Goal: Information Seeking & Learning: Compare options

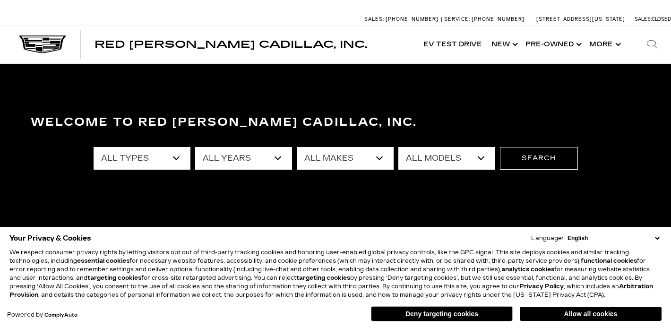
select select "2024"
click at [177, 158] on select "All Types New Used Certified Used Demo" at bounding box center [142, 158] width 97 height 23
select select "New"
click at [378, 156] on select "All Makes Cadillac" at bounding box center [345, 158] width 97 height 23
select select "Cadillac"
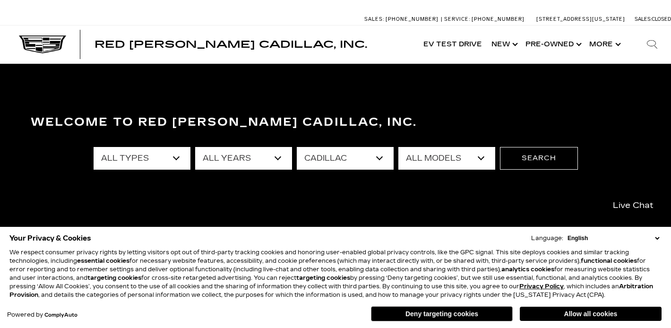
click at [475, 157] on select "All Models CT4" at bounding box center [446, 158] width 97 height 23
click at [279, 155] on select "All Years 2024" at bounding box center [243, 158] width 97 height 23
click at [279, 158] on select "All Years 2024" at bounding box center [243, 158] width 97 height 23
click at [378, 160] on select "All Makes Cadillac" at bounding box center [345, 158] width 97 height 23
select select "Filter by make"
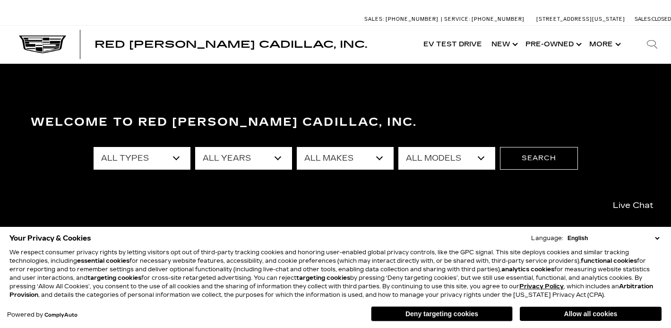
click at [282, 157] on select "All Years 2024" at bounding box center [243, 158] width 97 height 23
click at [176, 157] on select "All Types New" at bounding box center [142, 158] width 97 height 23
select select "Filter by type"
click at [278, 158] on select "All Years 2026 2025 2024 2023 2022 2021 2020 2019 2018 2016 2015 2014" at bounding box center [243, 158] width 97 height 23
select select "2025"
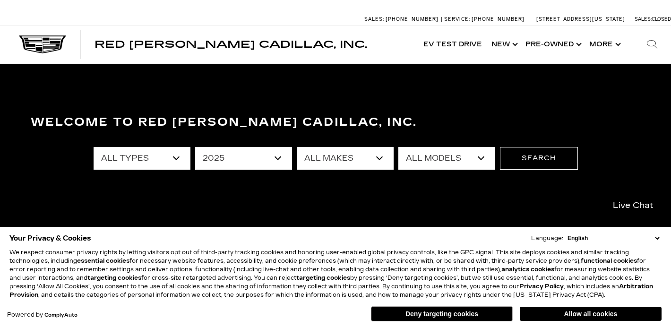
click at [180, 160] on select "All Types New Used Demo" at bounding box center [142, 158] width 97 height 23
select select "New"
click at [381, 161] on select "All Makes Cadillac" at bounding box center [345, 158] width 97 height 23
select select "Cadillac"
click at [454, 162] on select "All Models CT4 Escalade Escalade ESV ESCALADE IQ LYRIQ OPTIQ XT5 XT6" at bounding box center [446, 158] width 97 height 23
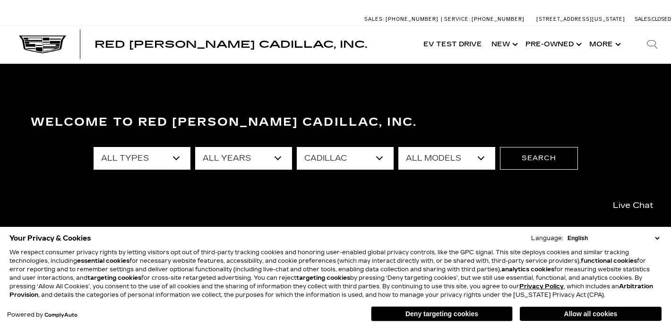
select select "Escalade"
click at [523, 156] on button "Search" at bounding box center [539, 158] width 78 height 23
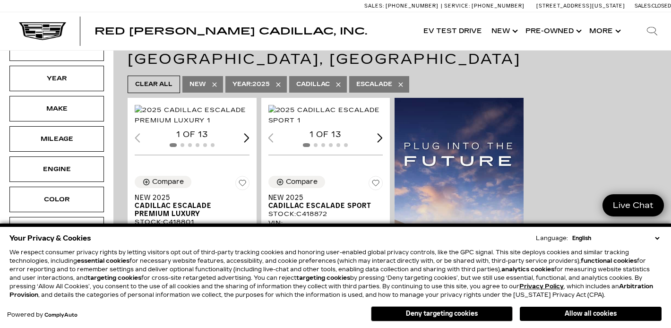
scroll to position [198, 0]
click at [657, 237] on select "English Spanish / Español English / United Kingdom Korean / 한국어 Vietnamese / Ti…" at bounding box center [616, 238] width 92 height 9
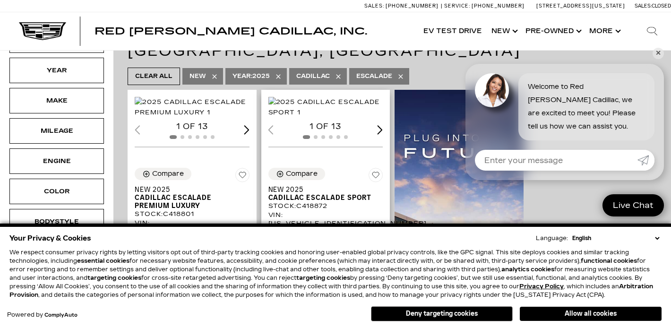
scroll to position [205, 0]
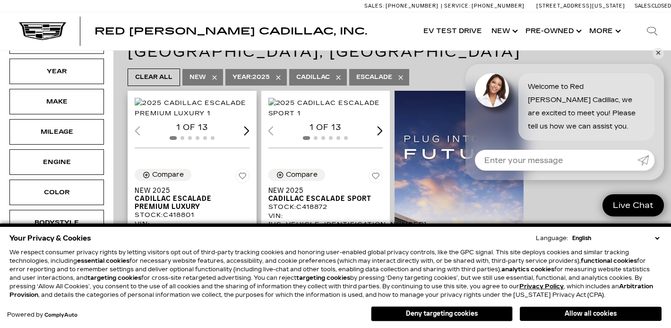
click at [245, 135] on div "Next slide" at bounding box center [247, 130] width 6 height 9
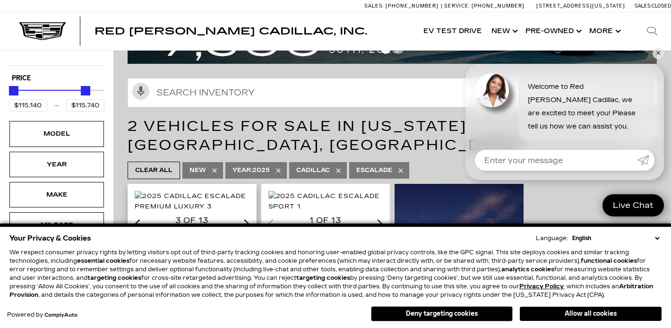
scroll to position [114, 0]
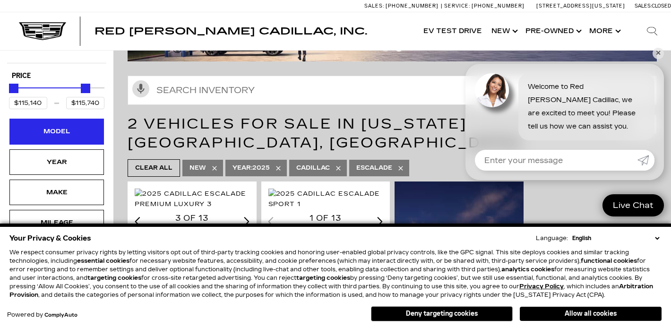
click at [72, 125] on div "Model" at bounding box center [56, 132] width 95 height 26
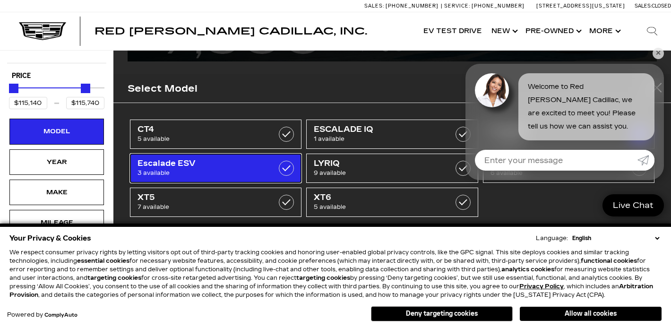
click at [213, 172] on span "3 available" at bounding box center [204, 172] width 133 height 9
type input "$179,434"
checkbox input "true"
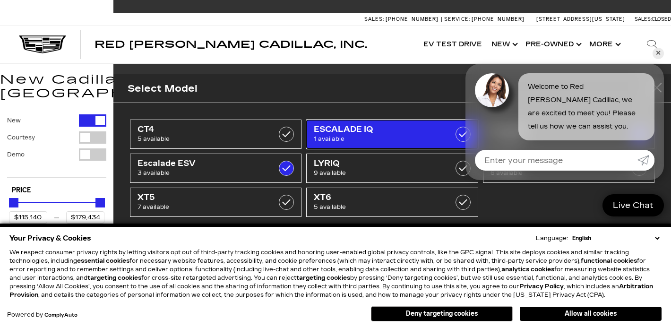
click at [358, 131] on span "ESCALADE IQ" at bounding box center [380, 129] width 133 height 9
checkbox input "true"
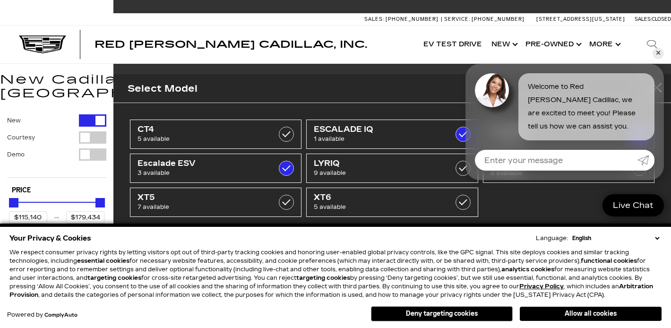
click at [355, 49] on div "Red Noland Cadillac, Inc. Accessible Menu EV Test Drive Show New Cadillac Cross…" at bounding box center [335, 45] width 671 height 38
click at [658, 53] on link "✕" at bounding box center [658, 53] width 11 height 11
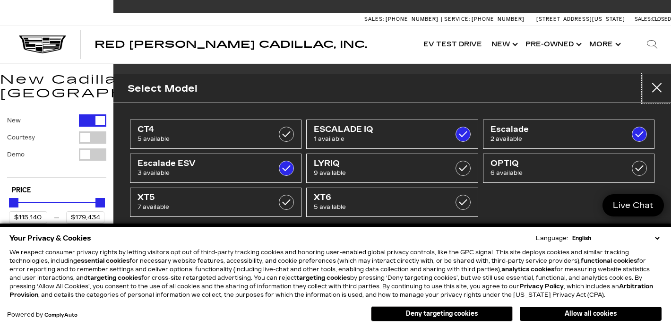
click at [657, 90] on button "close" at bounding box center [657, 88] width 28 height 28
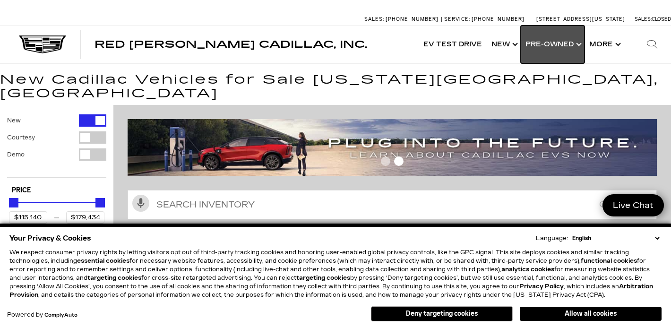
click at [566, 49] on link "Show Pre-Owned" at bounding box center [553, 45] width 64 height 38
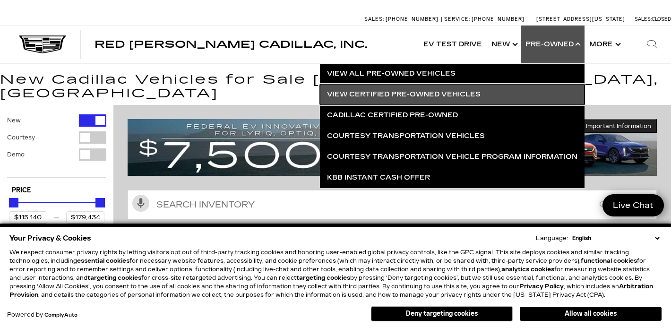
click at [461, 92] on link "View Certified Pre-Owned Vehicles" at bounding box center [452, 94] width 265 height 21
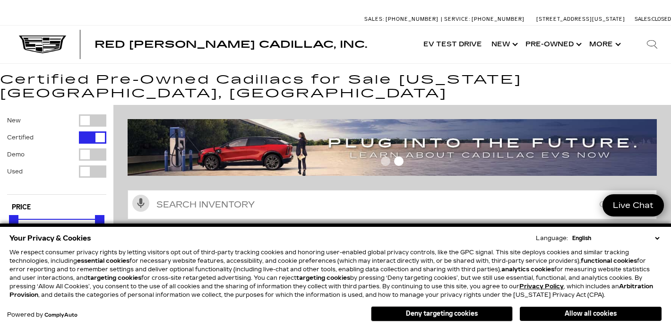
scroll to position [2, 0]
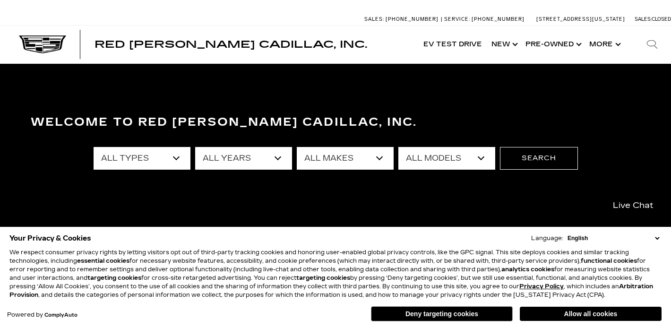
select select "Certified Used"
click at [280, 161] on select "All Years 2024 2023 2022 2021" at bounding box center [243, 158] width 97 height 23
click at [381, 156] on select "All Makes Cadillac" at bounding box center [345, 158] width 97 height 23
select select "Cadillac"
click at [483, 160] on select "All Models Escalade LYRIQ XT4 XT5 XT6" at bounding box center [446, 158] width 97 height 23
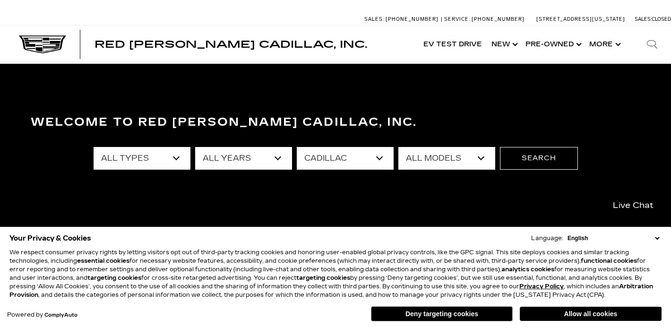
select select "Escalade"
click at [539, 160] on button "Search" at bounding box center [539, 158] width 78 height 23
